Goal: Task Accomplishment & Management: Use online tool/utility

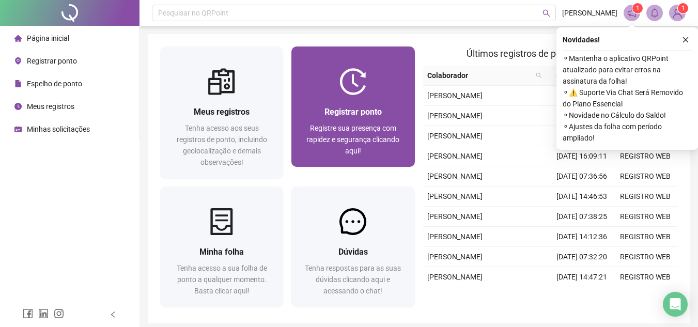
click at [326, 87] on div at bounding box center [352, 81] width 123 height 27
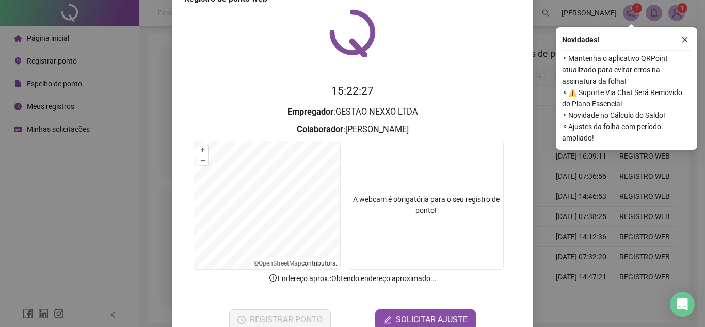
scroll to position [54, 0]
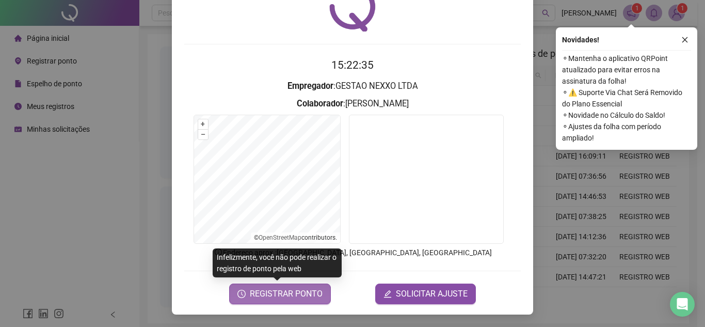
click at [289, 297] on span "REGISTRAR PONTO" at bounding box center [286, 294] width 73 height 12
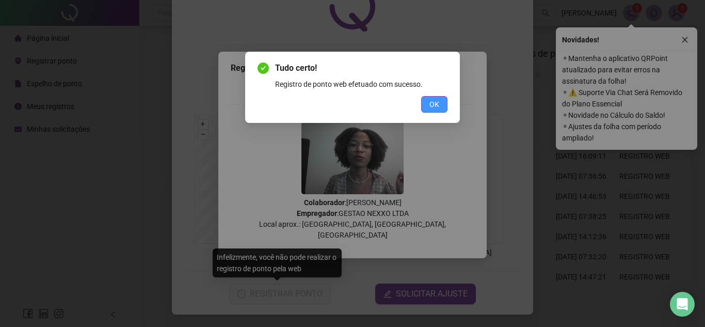
click at [434, 101] on span "OK" at bounding box center [435, 104] width 10 height 11
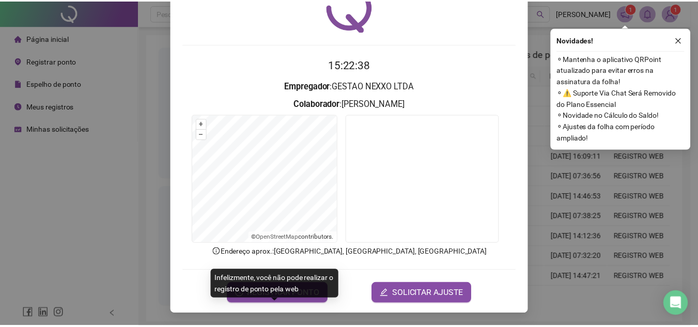
scroll to position [0, 0]
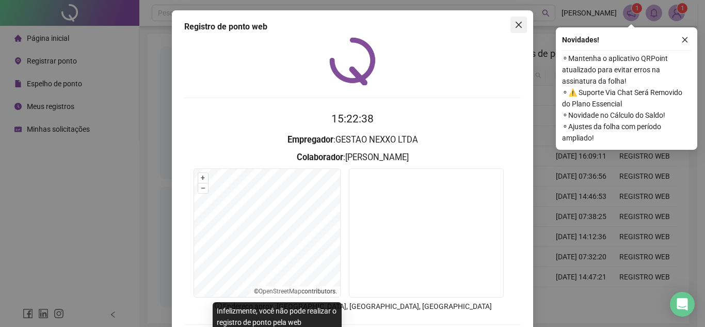
click at [521, 25] on span "Close" at bounding box center [519, 25] width 17 height 8
